Goal: Find specific page/section: Find specific page/section

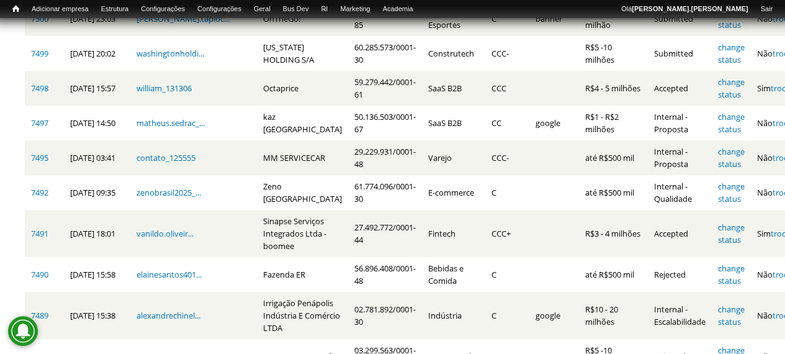
scroll to position [124, 0]
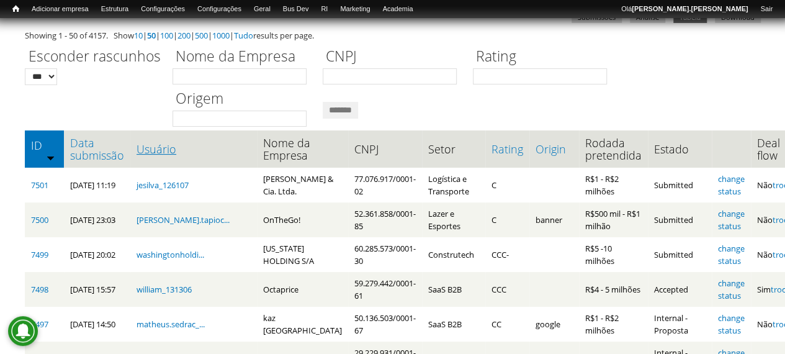
scroll to position [62, 0]
